Goal: Task Accomplishment & Management: Manage account settings

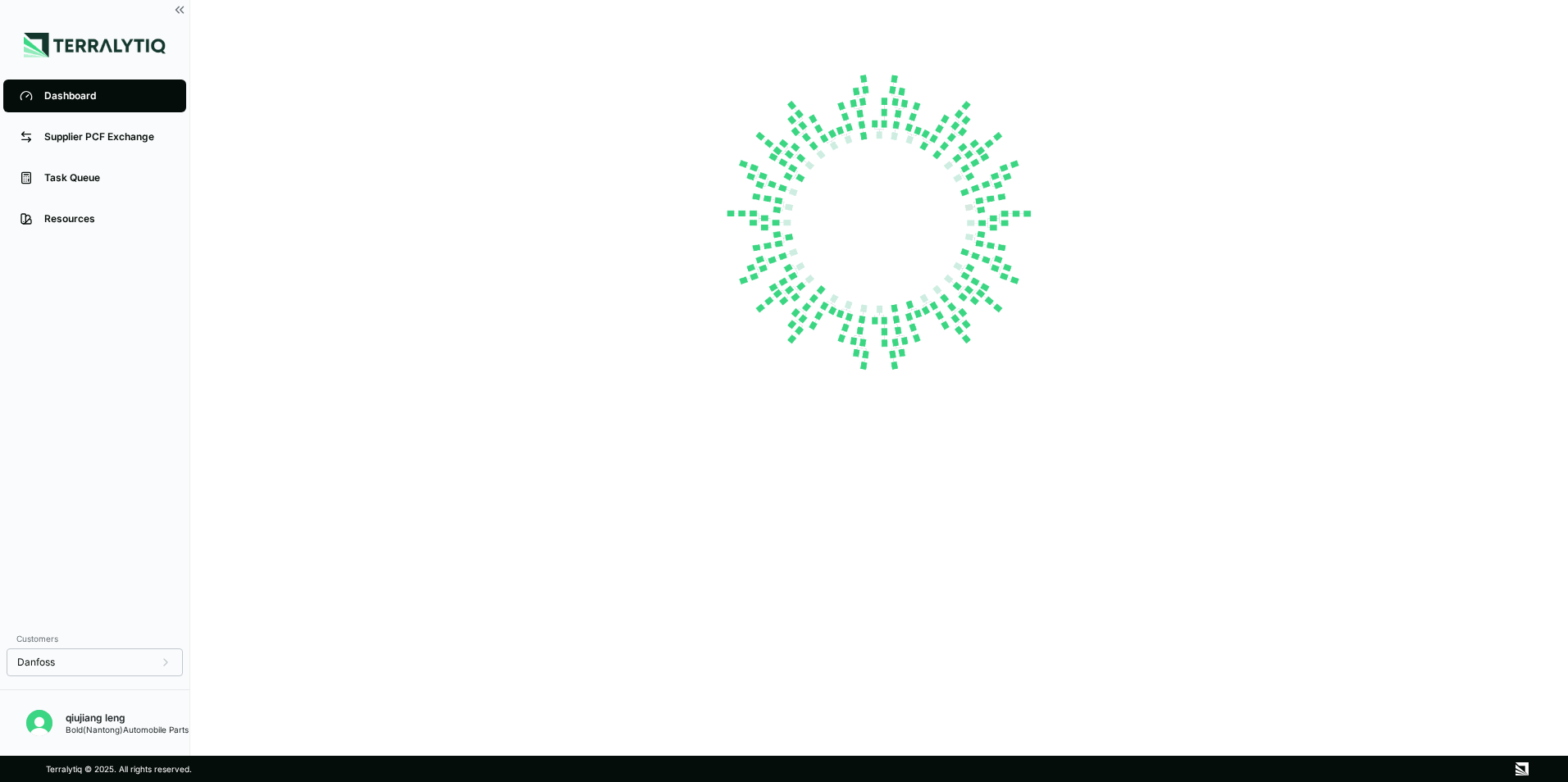
click at [158, 728] on div "Bold(Nantong)Automobile Parts" at bounding box center [127, 729] width 123 height 10
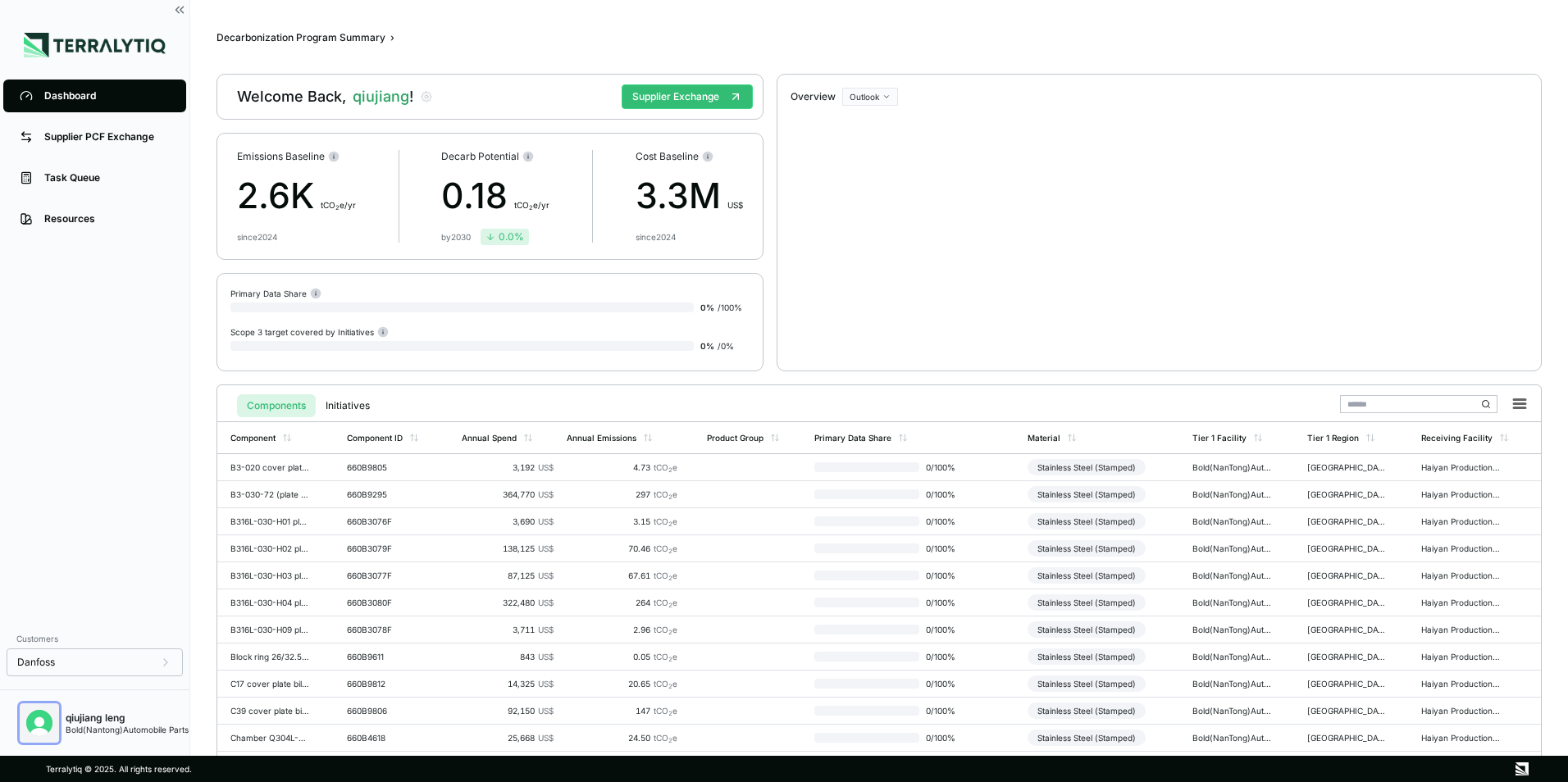
click at [41, 721] on img "Open user button" at bounding box center [39, 722] width 26 height 26
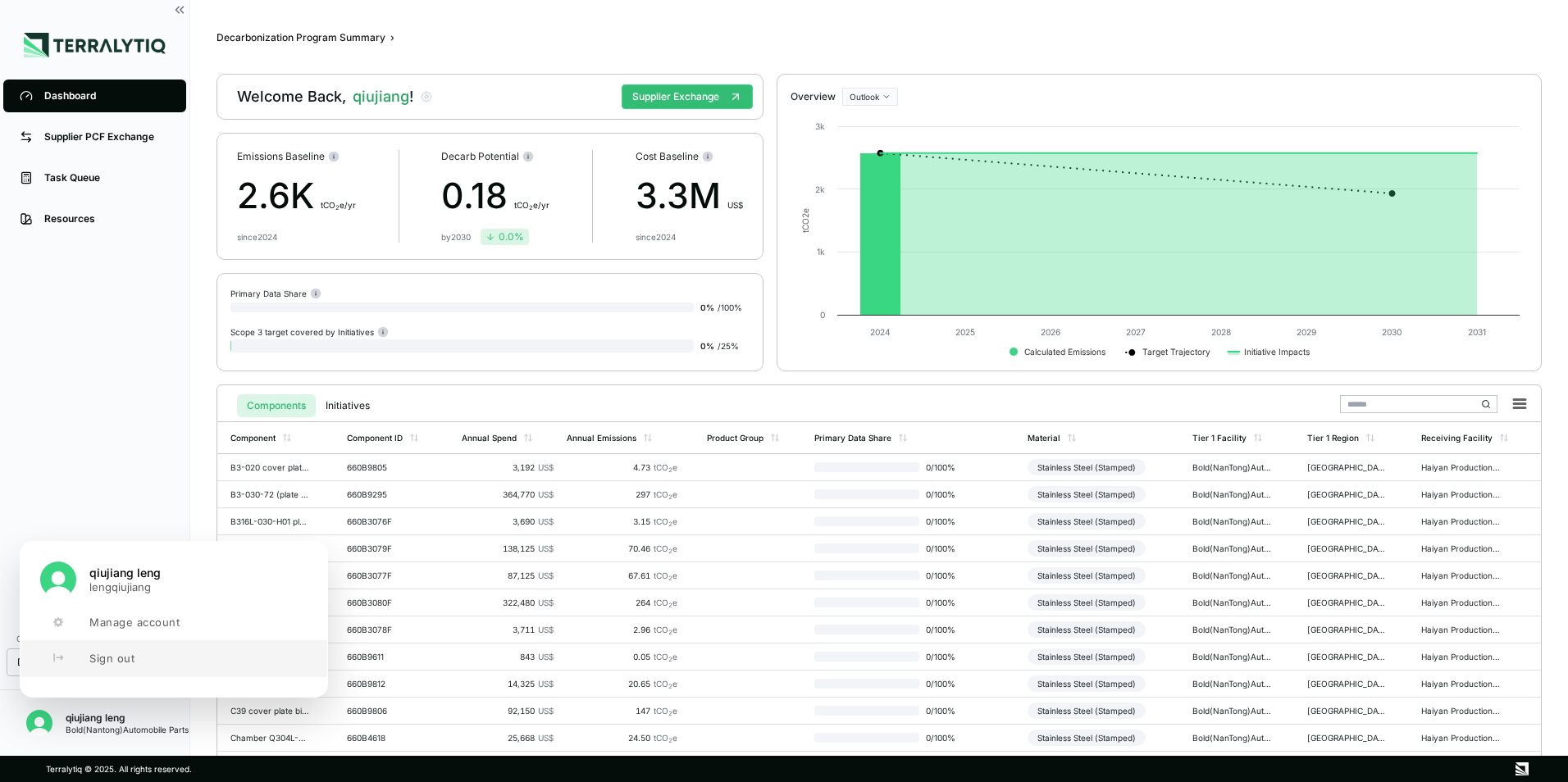
click at [123, 663] on span "Sign out" at bounding box center [111, 658] width 45 height 13
